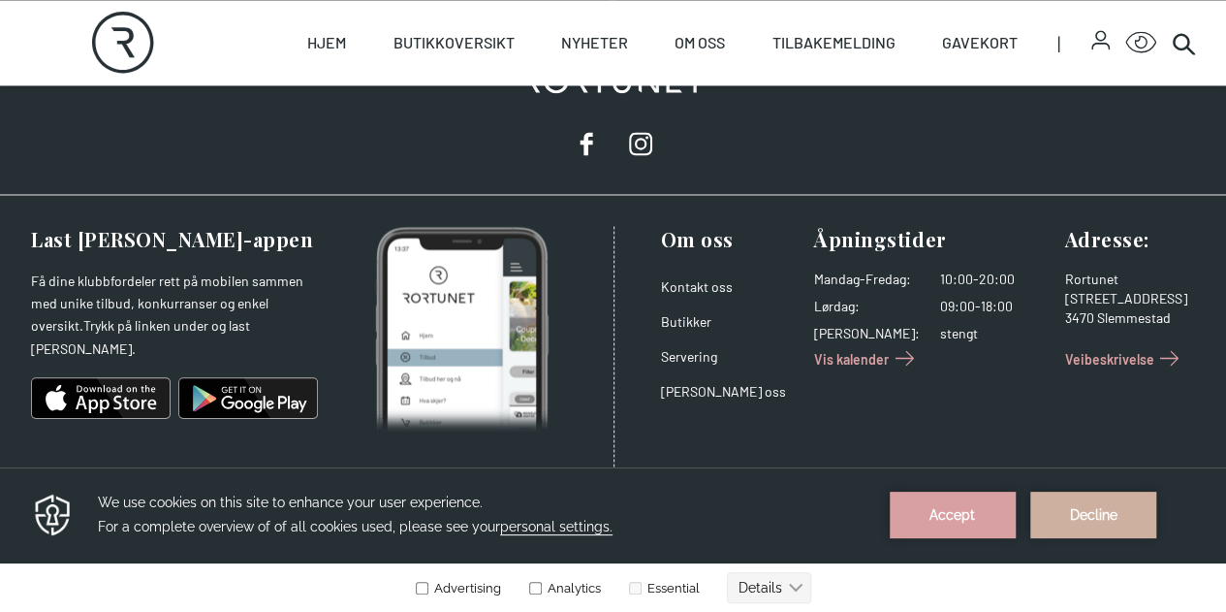
scroll to position [1596, 0]
click at [947, 509] on button "Accept" at bounding box center [953, 514] width 126 height 47
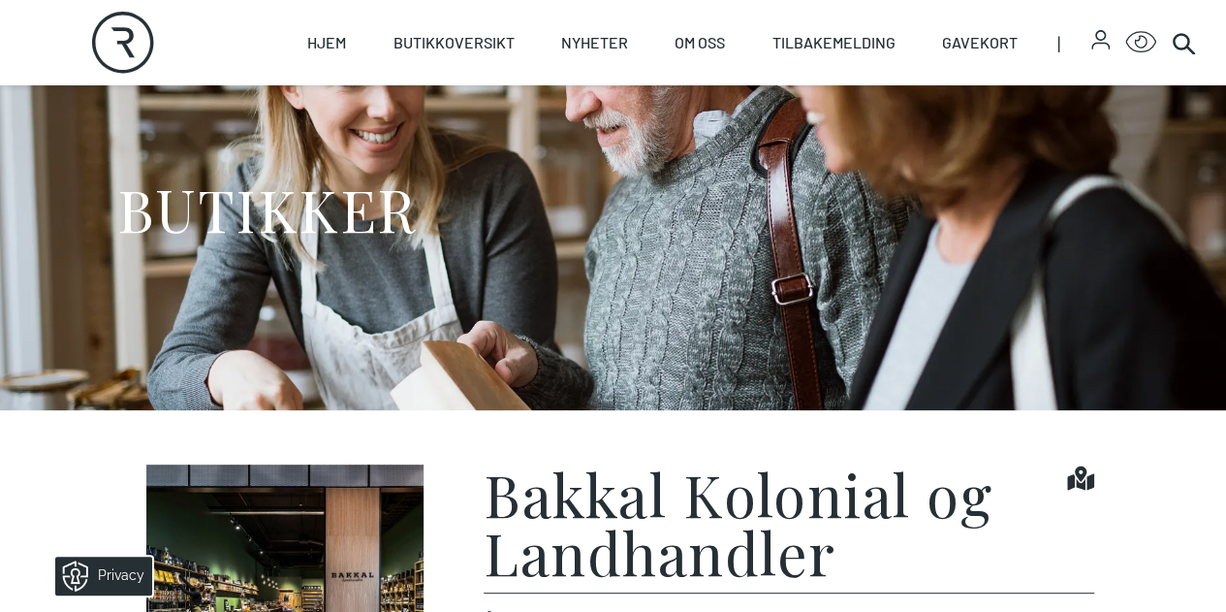
scroll to position [0, 0]
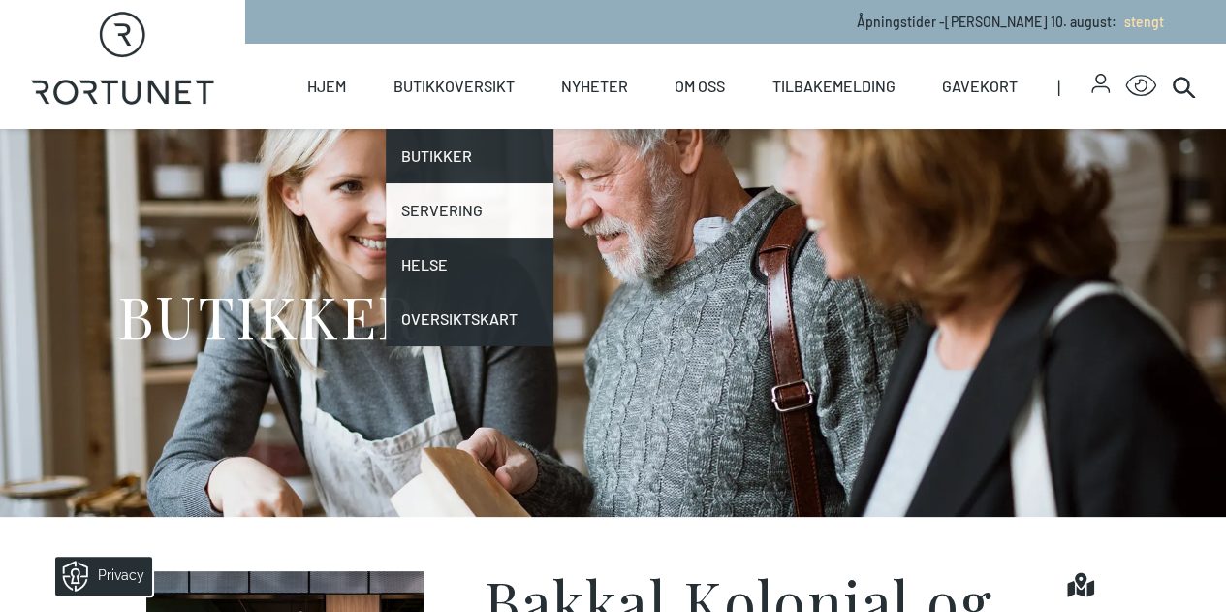
click at [450, 187] on link "Servering" at bounding box center [470, 210] width 168 height 54
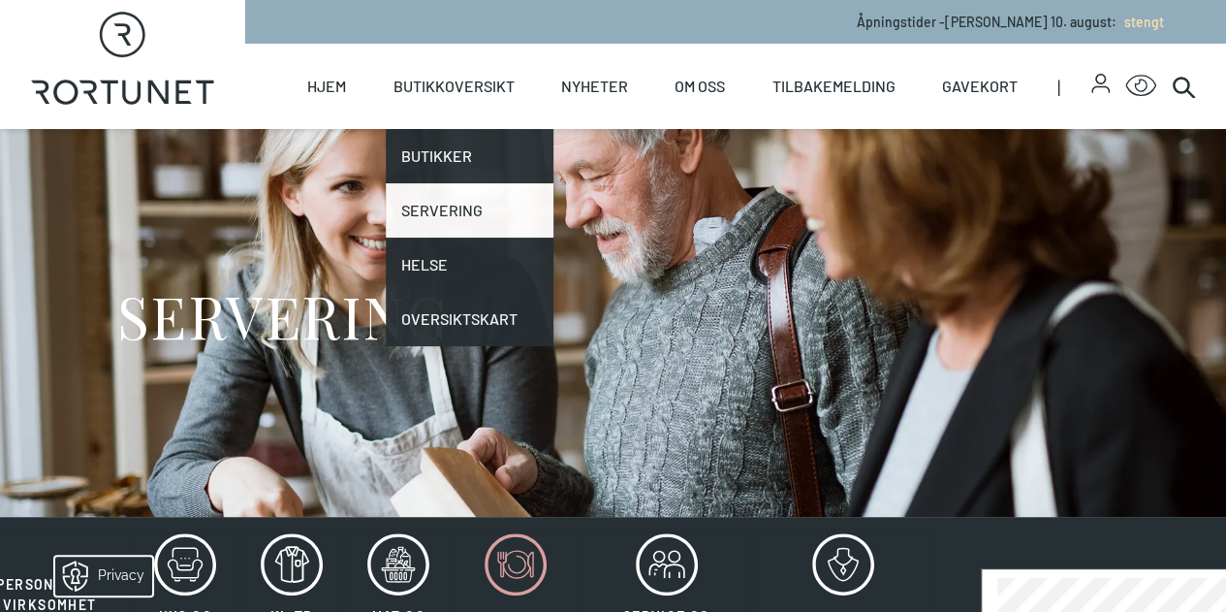
click at [440, 208] on link "Servering" at bounding box center [470, 210] width 168 height 54
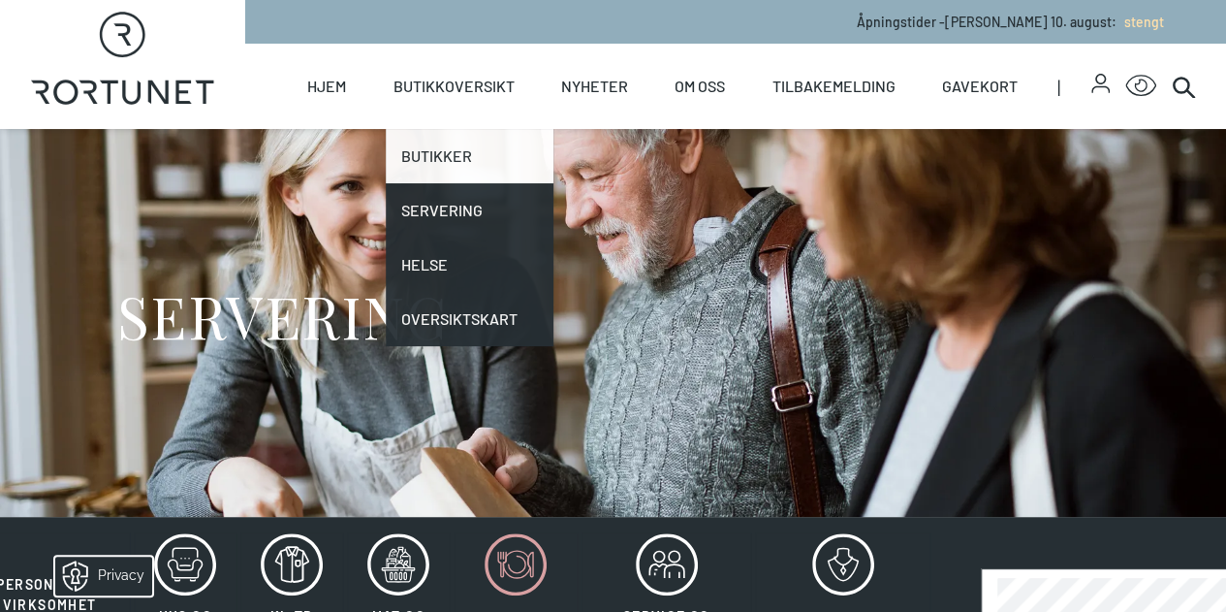
click at [427, 163] on link "Butikker" at bounding box center [470, 156] width 168 height 54
click at [421, 168] on link "Butikker" at bounding box center [470, 156] width 168 height 54
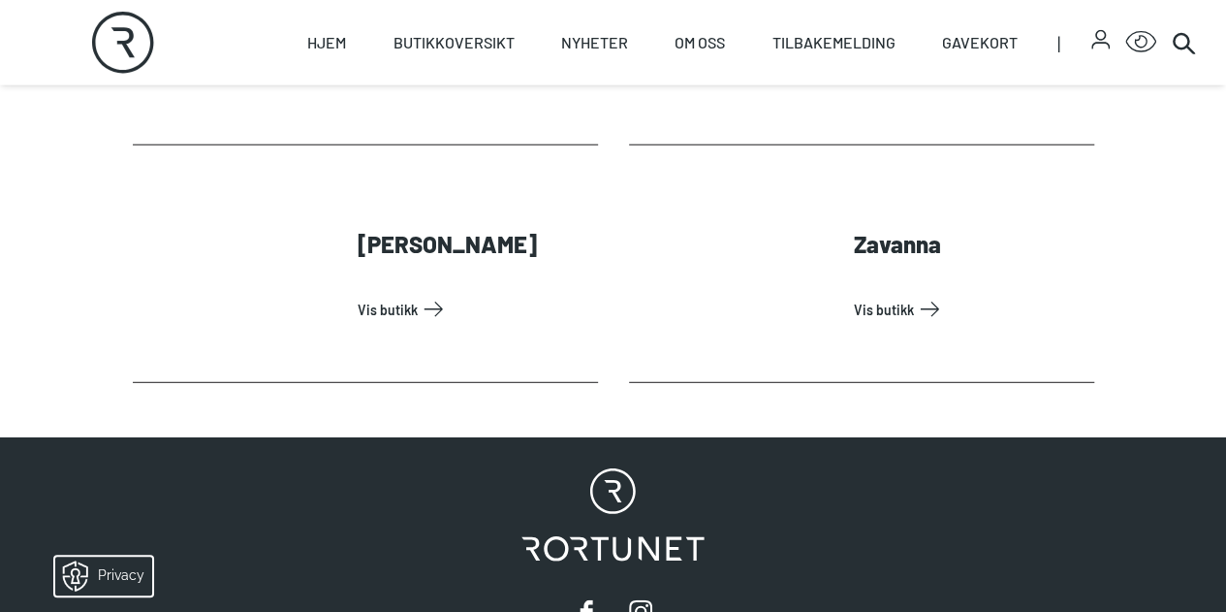
scroll to position [6182, 0]
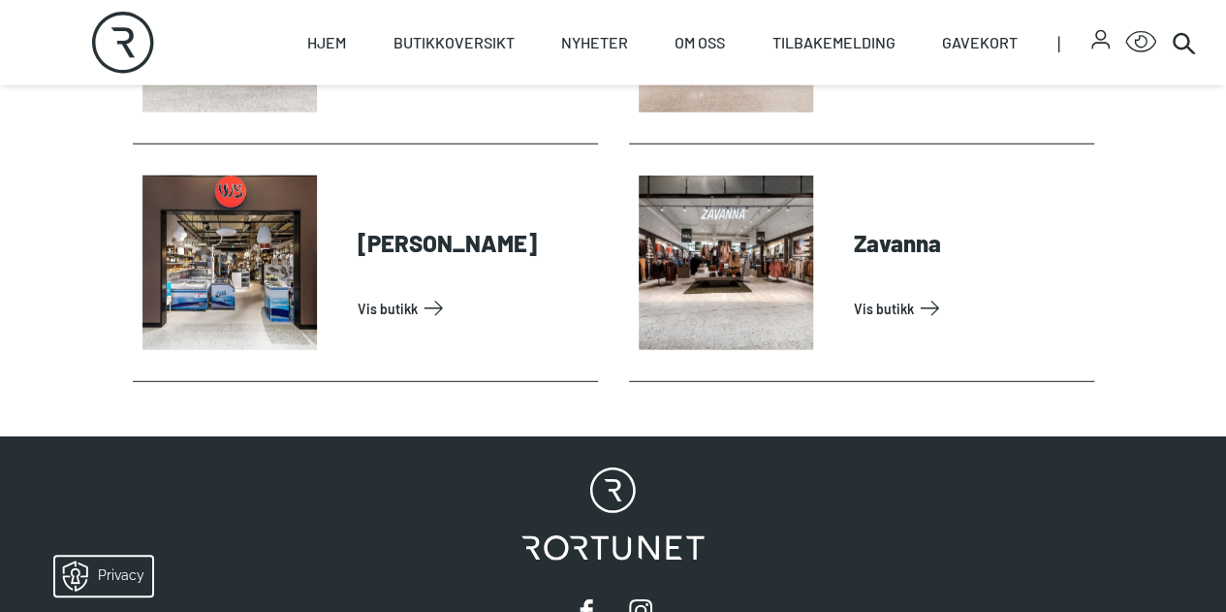
drag, startPoint x: 584, startPoint y: 415, endPoint x: 541, endPoint y: 459, distance: 61.0
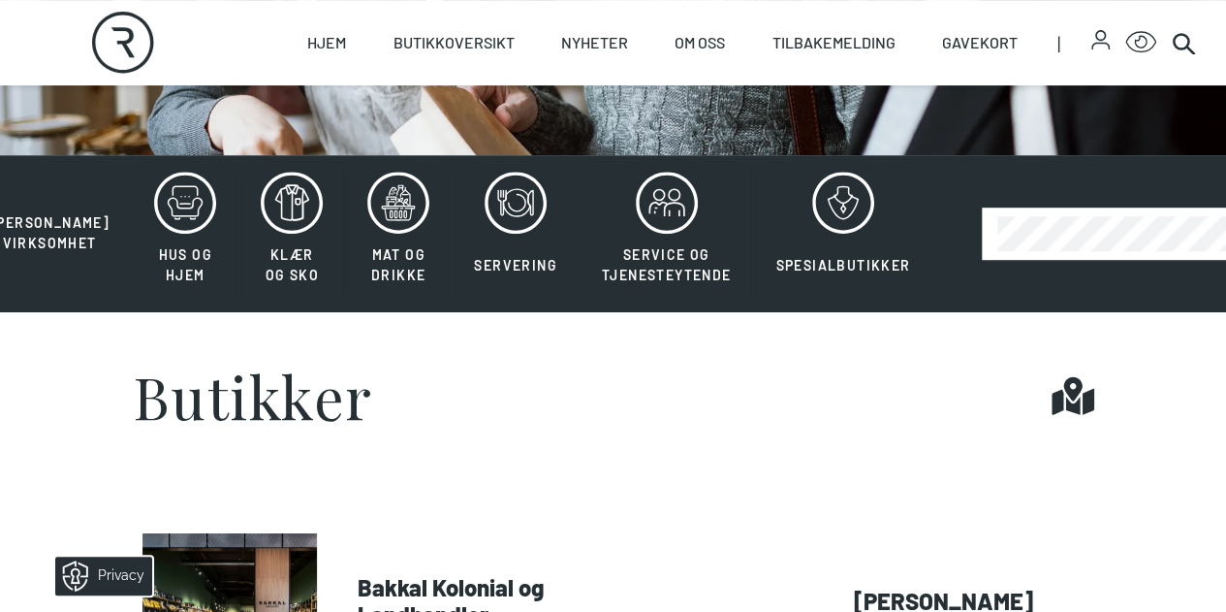
scroll to position [361, 0]
